Goal: Task Accomplishment & Management: Complete application form

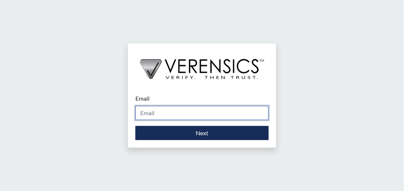
click at [151, 117] on input "Email" at bounding box center [201, 113] width 133 height 14
type input "[EMAIL_ADDRESS][PERSON_NAME][DOMAIN_NAME]"
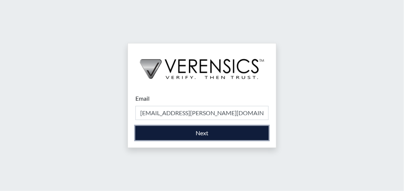
click at [161, 132] on button "Next" at bounding box center [201, 133] width 133 height 14
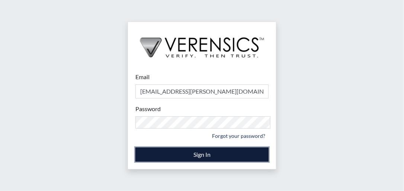
click at [174, 148] on button "Sign In" at bounding box center [201, 155] width 133 height 14
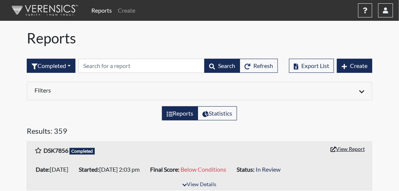
click at [349, 143] on button "View Report" at bounding box center [347, 149] width 41 height 12
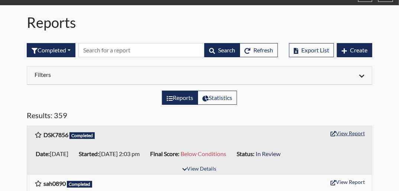
scroll to position [30, 0]
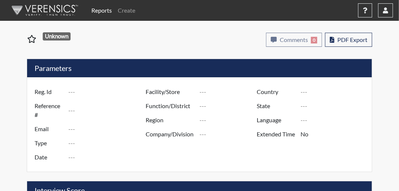
type input "DSK7856"
type input "51686"
type input "---"
type input "Corrections Pre-Employment"
type input "[DATE]"
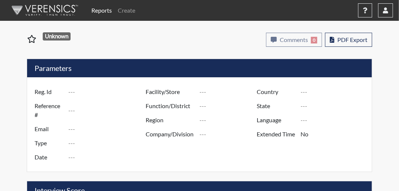
type input "[GEOGRAPHIC_DATA]"
type input "[US_STATE]"
type input "English"
type input "Below Conditions"
type input "In Review"
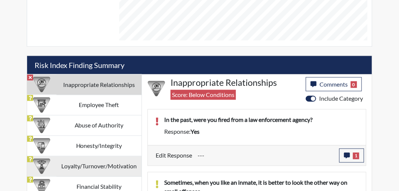
scroll to position [391, 0]
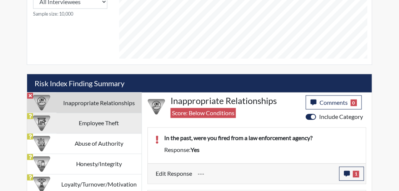
click at [109, 113] on td "Employee Theft" at bounding box center [98, 123] width 85 height 20
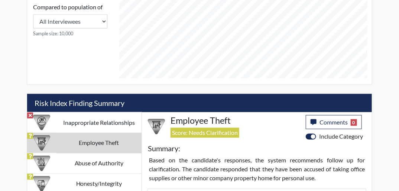
scroll to position [312, 0]
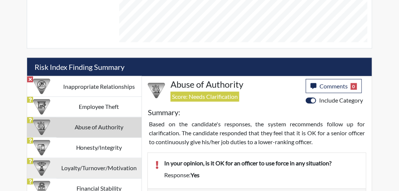
scroll to position [413, 0]
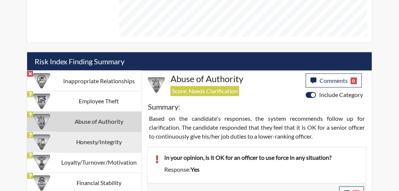
click at [71, 132] on td "Honesty/Integrity" at bounding box center [98, 142] width 85 height 20
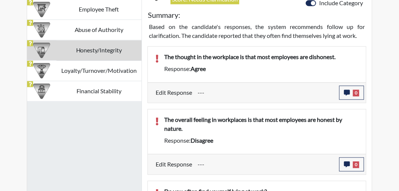
scroll to position [446, 0]
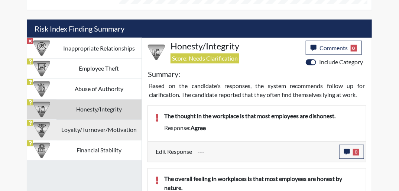
click at [81, 120] on td "Loyalty/Turnover/Motivation" at bounding box center [98, 130] width 85 height 20
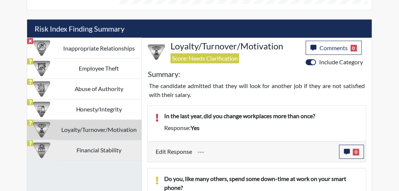
click at [62, 141] on td "Financial Stability" at bounding box center [98, 151] width 85 height 20
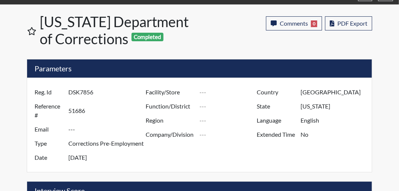
scroll to position [0, 0]
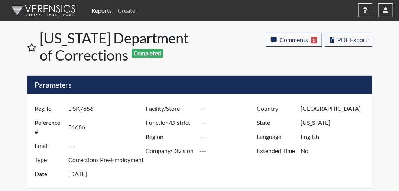
click at [130, 8] on link "Create" at bounding box center [126, 10] width 23 height 15
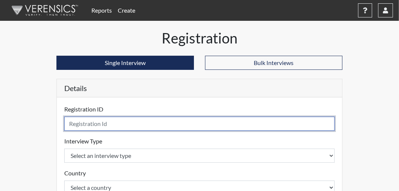
click at [103, 117] on input "text" at bounding box center [199, 124] width 271 height 14
type input "npv6058"
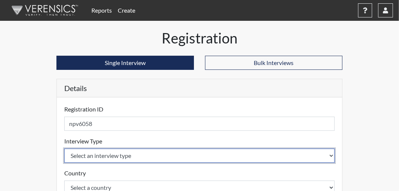
click at [107, 149] on select "Select an interview type Corrections Pre-Employment" at bounding box center [199, 156] width 271 height 14
select select "ff733e93-e1bf-11ea-9c9f-0eff0cf7eb8f"
click at [64, 149] on select "Select an interview type Corrections Pre-Employment" at bounding box center [199, 156] width 271 height 14
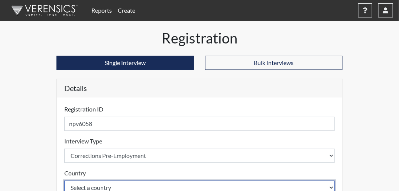
click at [108, 181] on select "Select a country [GEOGRAPHIC_DATA] [GEOGRAPHIC_DATA]" at bounding box center [199, 188] width 271 height 14
select select "united-states-of-[GEOGRAPHIC_DATA]"
click at [64, 181] on select "Select a country [GEOGRAPHIC_DATA] [GEOGRAPHIC_DATA]" at bounding box center [199, 188] width 271 height 14
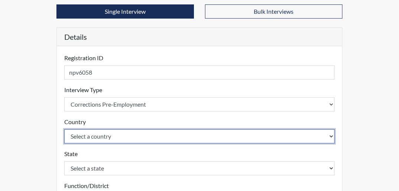
scroll to position [59, 0]
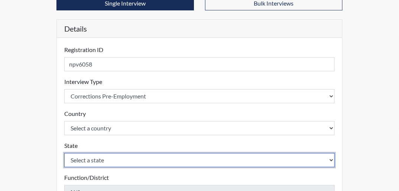
click at [106, 153] on select "Select a state [US_STATE] [US_STATE] [US_STATE] [US_STATE] [US_STATE] [US_STATE…" at bounding box center [199, 160] width 271 height 14
select select "GA"
click at [64, 153] on select "Select a state [US_STATE] [US_STATE] [US_STATE] [US_STATE] [US_STATE] [US_STATE…" at bounding box center [199, 160] width 271 height 14
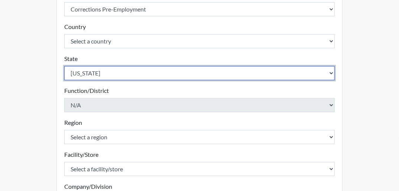
scroll to position [149, 0]
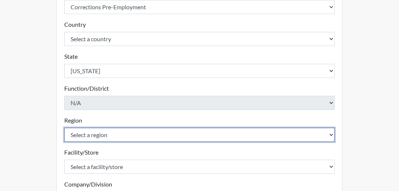
click at [87, 128] on select "Select a region [GEOGRAPHIC_DATA]" at bounding box center [199, 135] width 271 height 14
select select "51976826-f18e-4b67-8d3b-b0a0fa2f97ff"
click at [64, 128] on select "Select a region [GEOGRAPHIC_DATA]" at bounding box center [199, 135] width 271 height 14
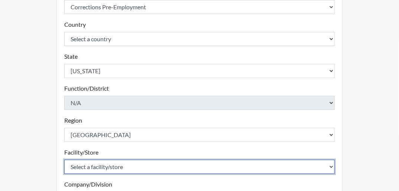
click at [87, 160] on select "Select a facility/store Dooly [PERSON_NAME] PDC" at bounding box center [199, 167] width 271 height 14
select select "471cf4a4-d856-470c-a861-f771c81c4fdf"
click at [64, 160] on select "Select a facility/store Dooly [PERSON_NAME] PDC" at bounding box center [199, 167] width 271 height 14
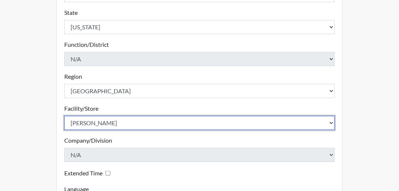
scroll to position [204, 0]
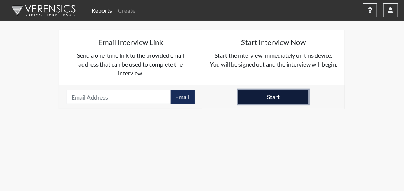
click at [277, 90] on button "Start" at bounding box center [273, 97] width 70 height 14
